Goal: Task Accomplishment & Management: Manage account settings

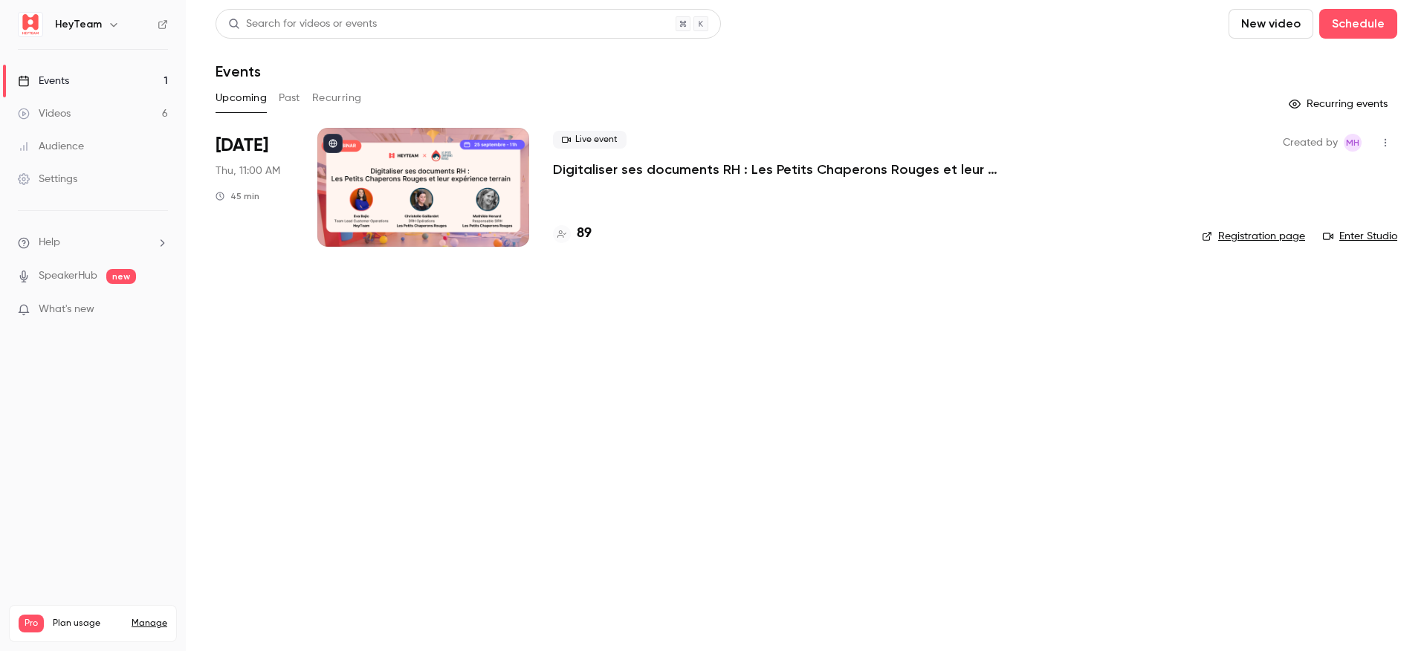
click at [110, 25] on icon "button" at bounding box center [113, 25] width 7 height 4
click at [442, 66] on div at bounding box center [713, 325] width 1427 height 651
click at [1264, 238] on link "Registration page" at bounding box center [1253, 236] width 103 height 15
drag, startPoint x: 595, startPoint y: 333, endPoint x: 1069, endPoint y: 324, distance: 474.3
click at [601, 334] on main "Search for videos or events New video Schedule Events Upcoming Past Recurring R…" at bounding box center [806, 325] width 1241 height 651
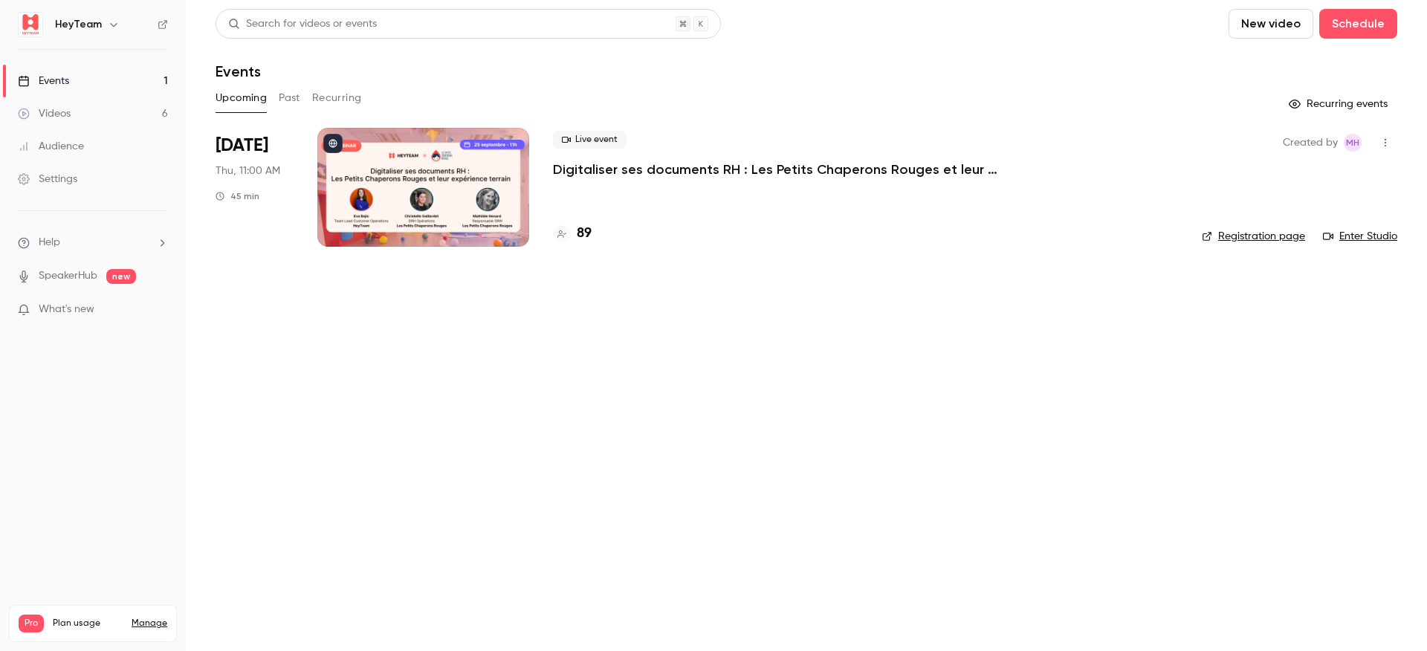
drag, startPoint x: 404, startPoint y: 153, endPoint x: 411, endPoint y: 154, distance: 7.5
click at [403, 153] on div at bounding box center [423, 187] width 212 height 119
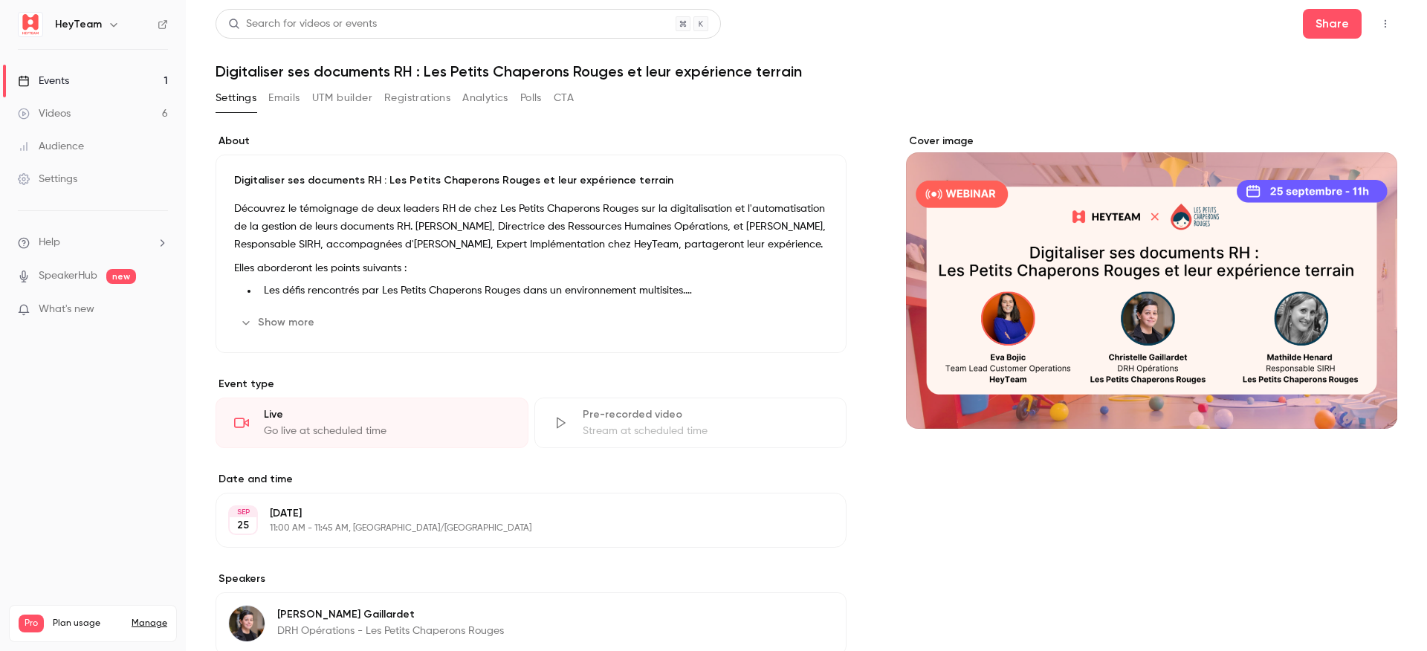
click at [288, 102] on button "Emails" at bounding box center [283, 98] width 31 height 24
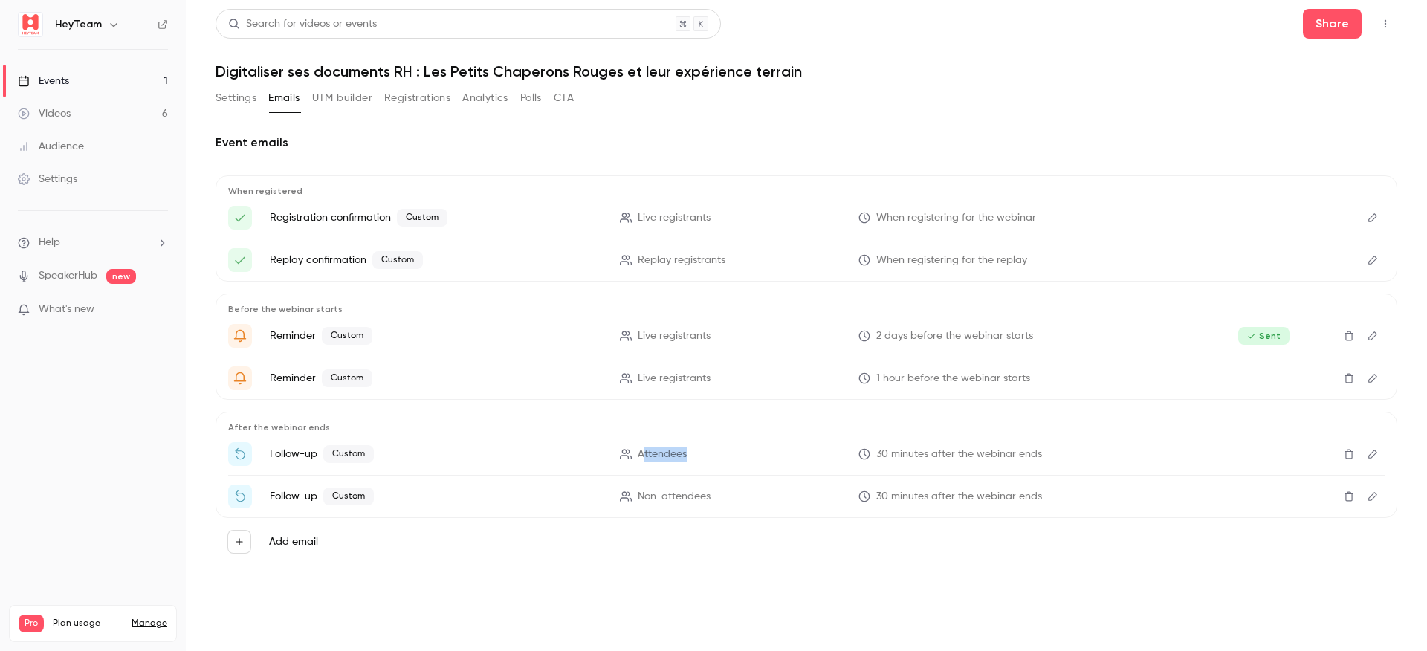
drag, startPoint x: 642, startPoint y: 456, endPoint x: 755, endPoint y: 456, distance: 113.0
click at [760, 458] on p "Attendees" at bounding box center [731, 455] width 222 height 16
drag, startPoint x: 922, startPoint y: 455, endPoint x: 1082, endPoint y: 456, distance: 159.8
click at [1082, 456] on p "30 minutes after the webinar ends" at bounding box center [1025, 455] width 332 height 16
drag, startPoint x: 303, startPoint y: 494, endPoint x: 879, endPoint y: 487, distance: 575.4
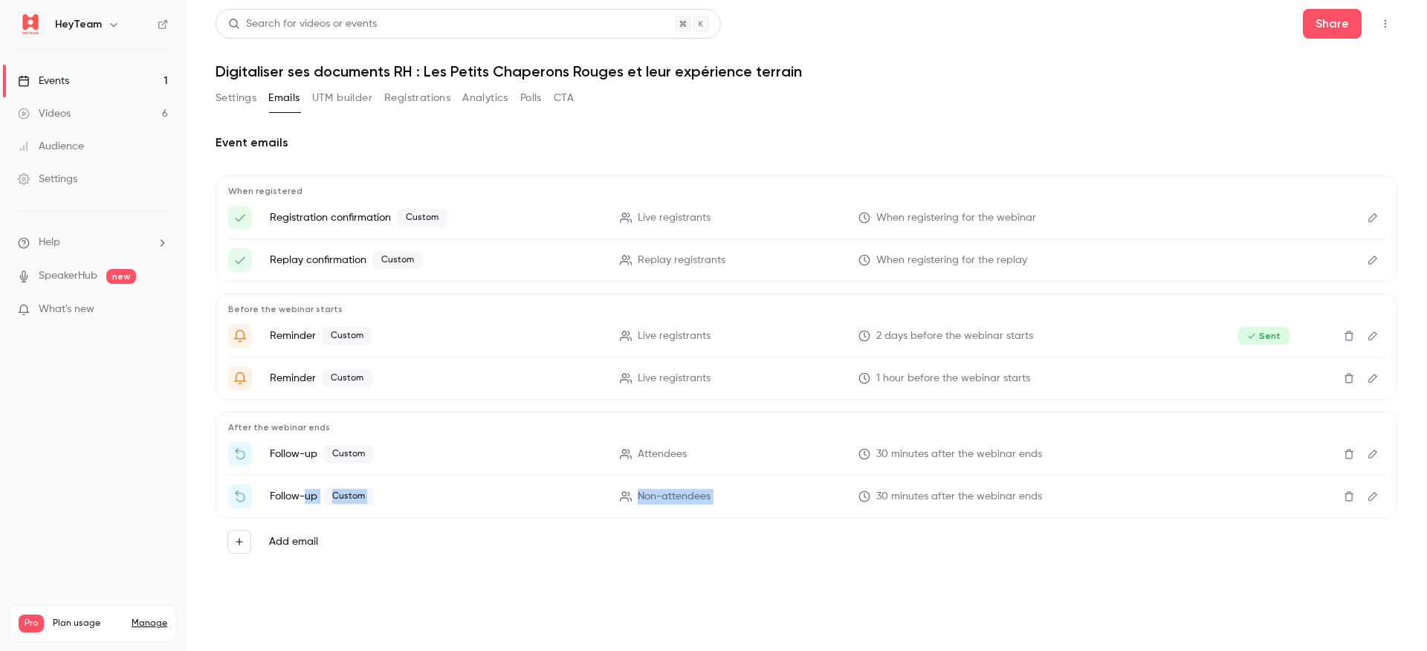
click at [889, 487] on li "Follow-up Custom Non-attendees 30 minutes after the webinar ends" at bounding box center [806, 497] width 1157 height 24
drag, startPoint x: 643, startPoint y: 495, endPoint x: 714, endPoint y: 496, distance: 70.6
click at [714, 496] on p "Non-attendees" at bounding box center [731, 497] width 222 height 16
click at [979, 62] on h1 "Digitaliser ses documents RH : Les Petits Chaperons Rouges et leur expérience t…" at bounding box center [807, 71] width 1182 height 18
